Goal: Information Seeking & Learning: Learn about a topic

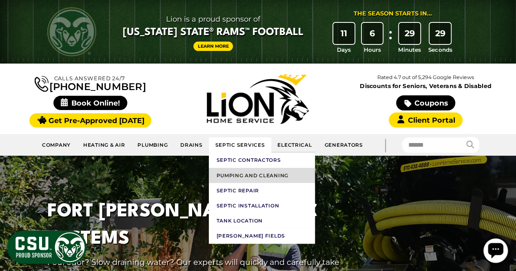
click at [238, 174] on link "Pumping and Cleaning" at bounding box center [262, 175] width 106 height 15
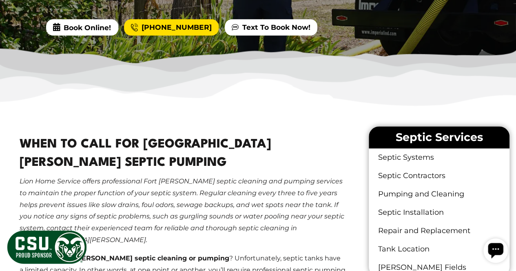
scroll to position [421, 0]
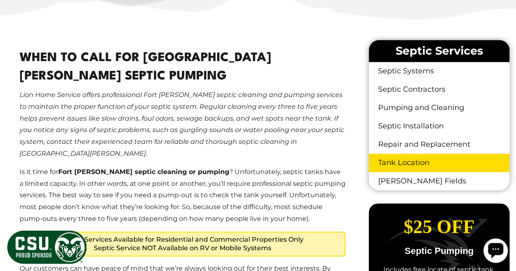
click at [471, 156] on link "Tank Location" at bounding box center [439, 163] width 141 height 18
